Goal: Information Seeking & Learning: Learn about a topic

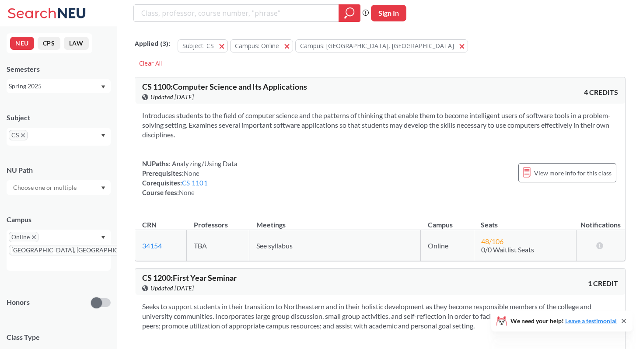
click at [61, 92] on div "Spring 2025" at bounding box center [59, 86] width 104 height 14
click at [50, 103] on div "Fall 2025" at bounding box center [60, 106] width 99 height 10
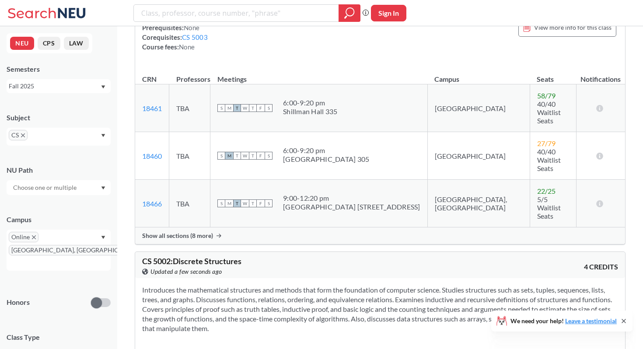
scroll to position [2456, 0]
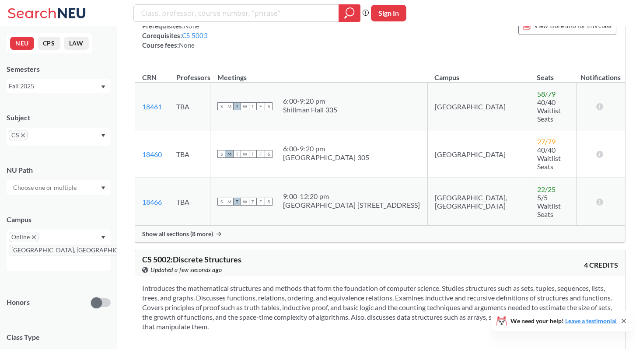
click at [33, 239] on icon "X to remove pill" at bounding box center [34, 237] width 4 height 4
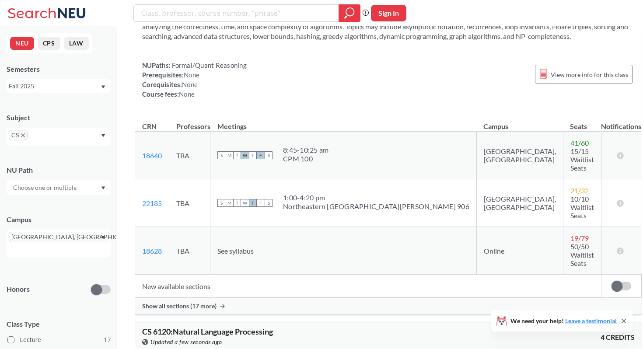
scroll to position [5353, 0]
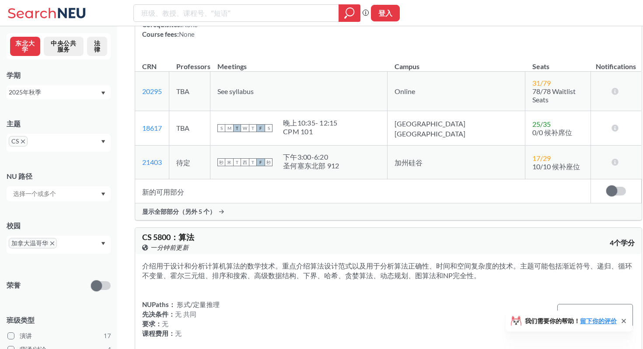
scroll to position [5027, 0]
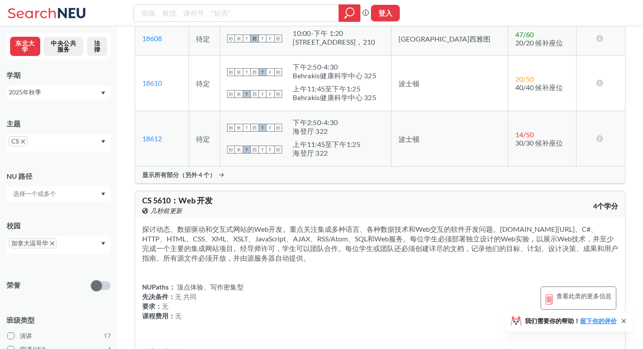
scroll to position [4691, 0]
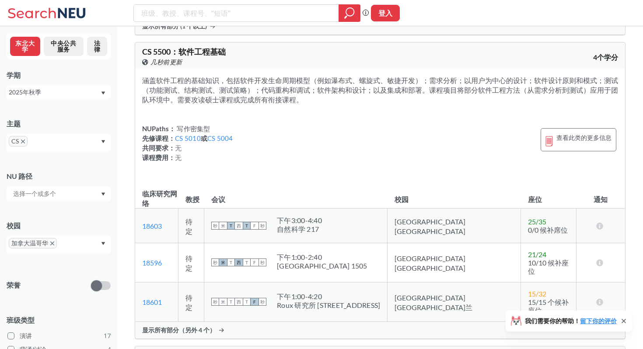
scroll to position [4213, 0]
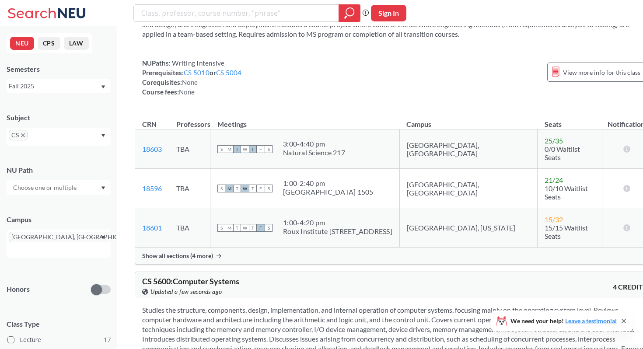
click at [289, 305] on section "Studies the structure, components, design, implementation, and internal operati…" at bounding box center [394, 334] width 505 height 58
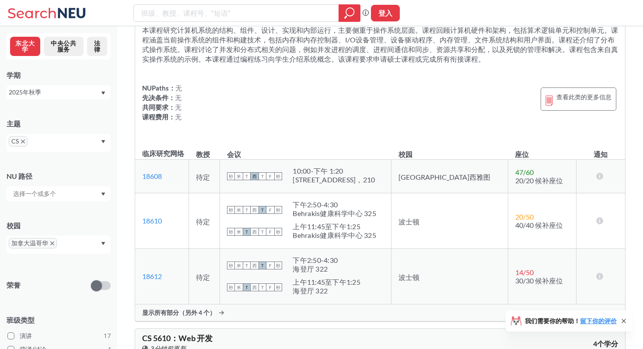
scroll to position [4430, 0]
click at [209, 308] on font "显示所有部分（另外 4 个）" at bounding box center [178, 311] width 73 height 7
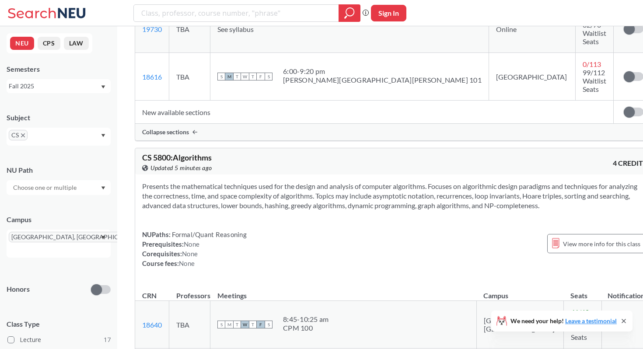
scroll to position [5449, 0]
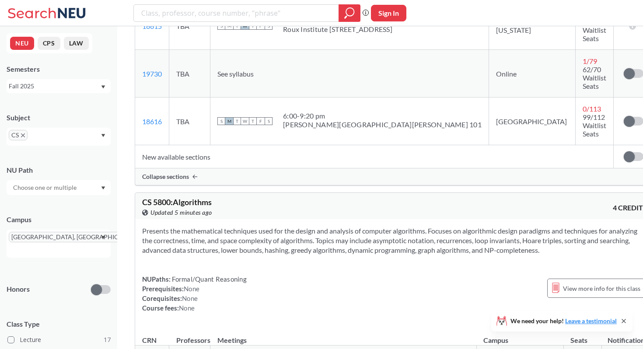
drag, startPoint x: 141, startPoint y: 124, endPoint x: 191, endPoint y: 209, distance: 98.2
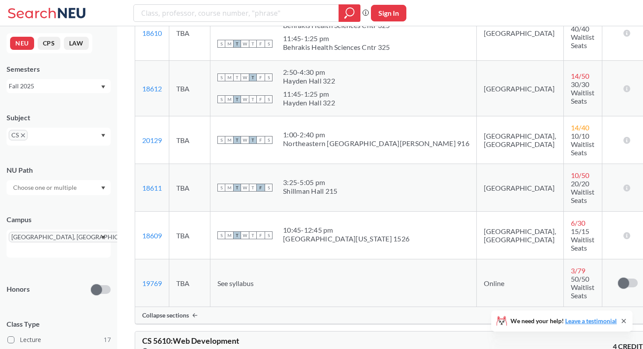
scroll to position [4695, 0]
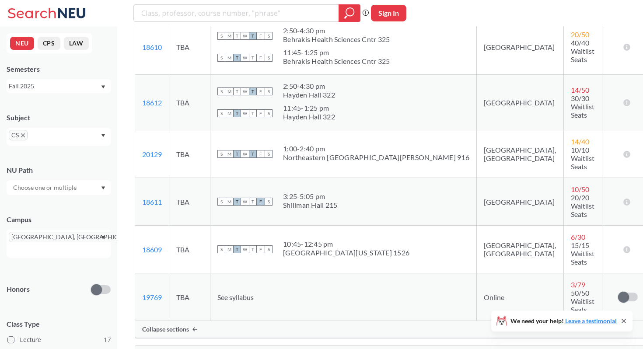
copy div "CS 5610 : Web Development View this course on Banner. Updated 5 minutes ago 4 C…"
drag, startPoint x: 142, startPoint y: 96, endPoint x: 301, endPoint y: 179, distance: 179.6
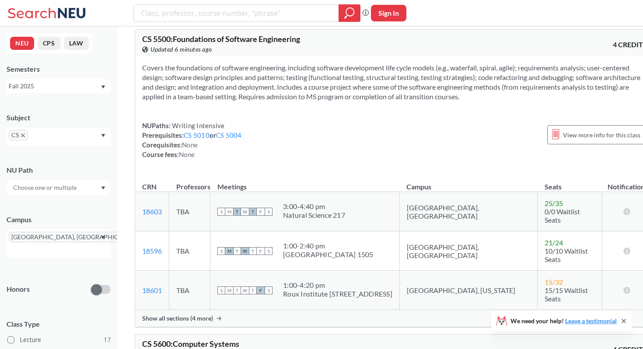
scroll to position [4149, 0]
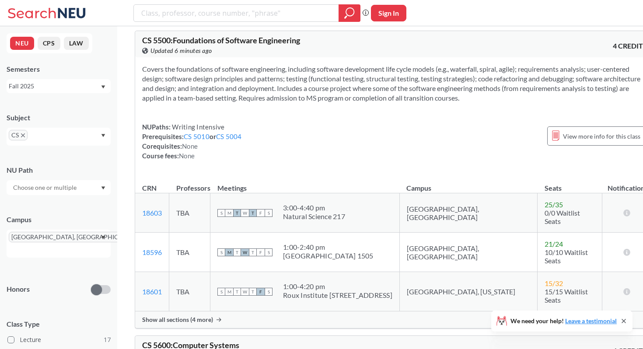
copy div "CS 5600 : Computer Systems View this course on Banner. Updated 6 minutes ago 4 …"
drag, startPoint x: 143, startPoint y: 149, endPoint x: 266, endPoint y: 238, distance: 151.9
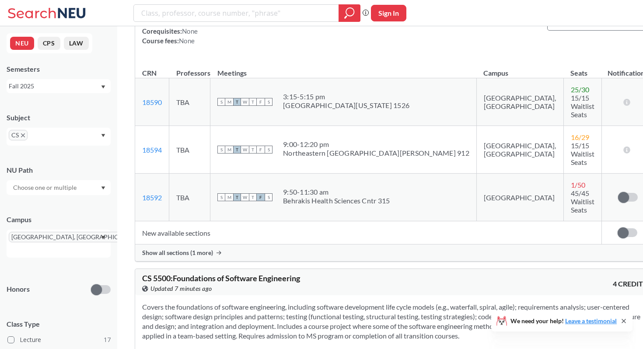
scroll to position [3935, 0]
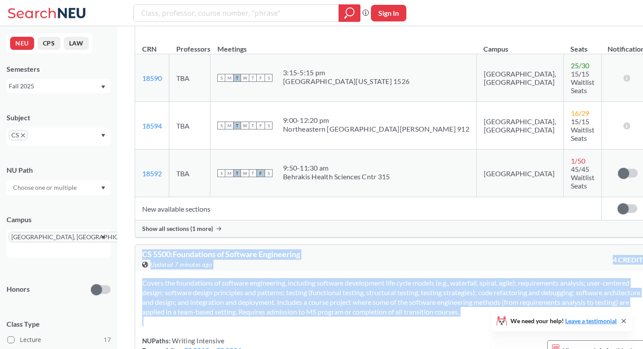
copy div "CS 5500 : Foundations of Software Engineering View this course on Banner. Updat…"
drag, startPoint x: 142, startPoint y: 77, endPoint x: 298, endPoint y: 155, distance: 173.9
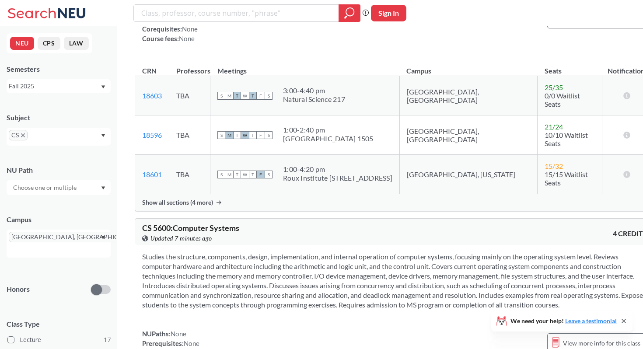
scroll to position [4231, 0]
